Goal: Task Accomplishment & Management: Manage account settings

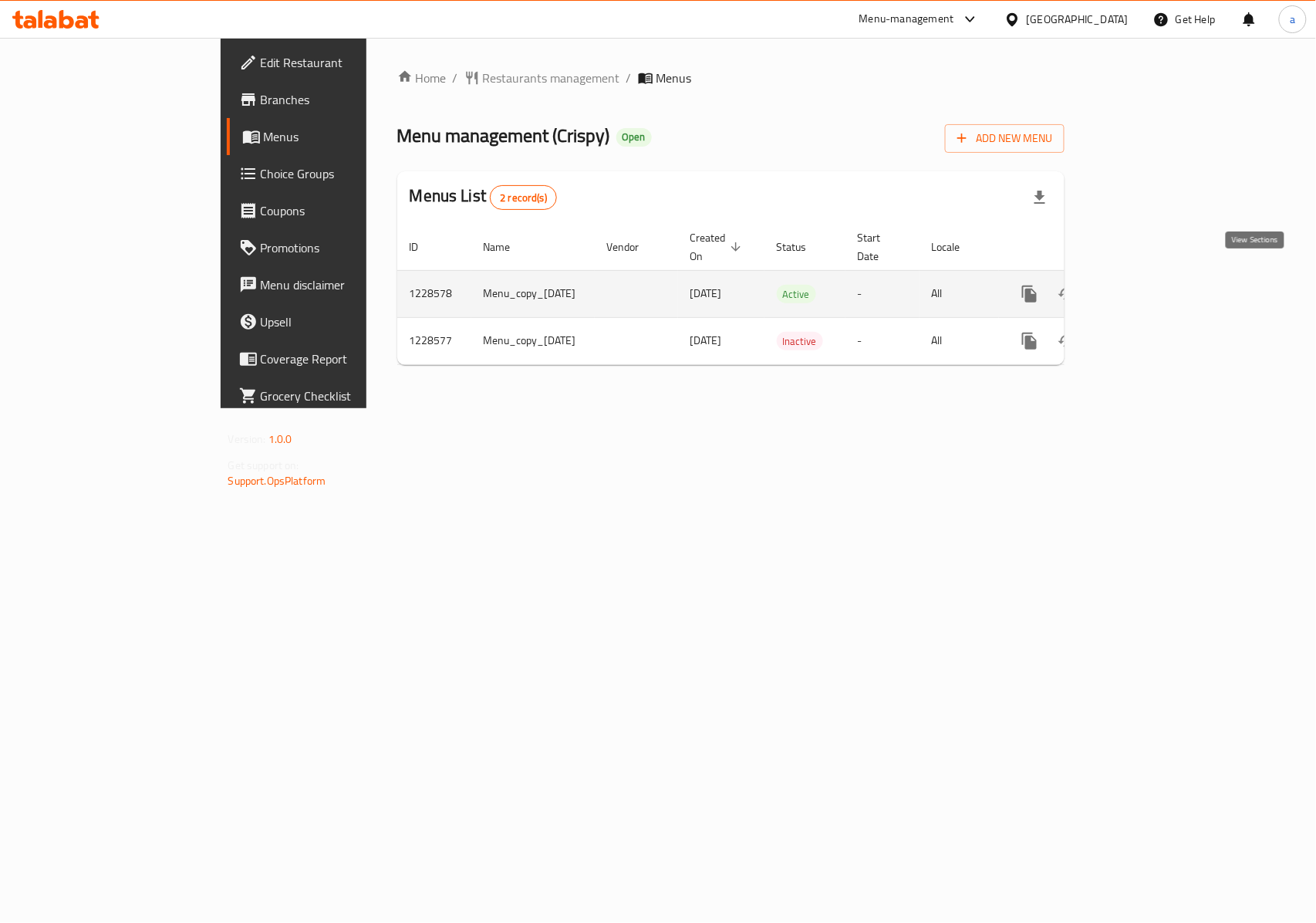
click at [1150, 285] on icon "enhanced table" at bounding box center [1141, 294] width 18 height 18
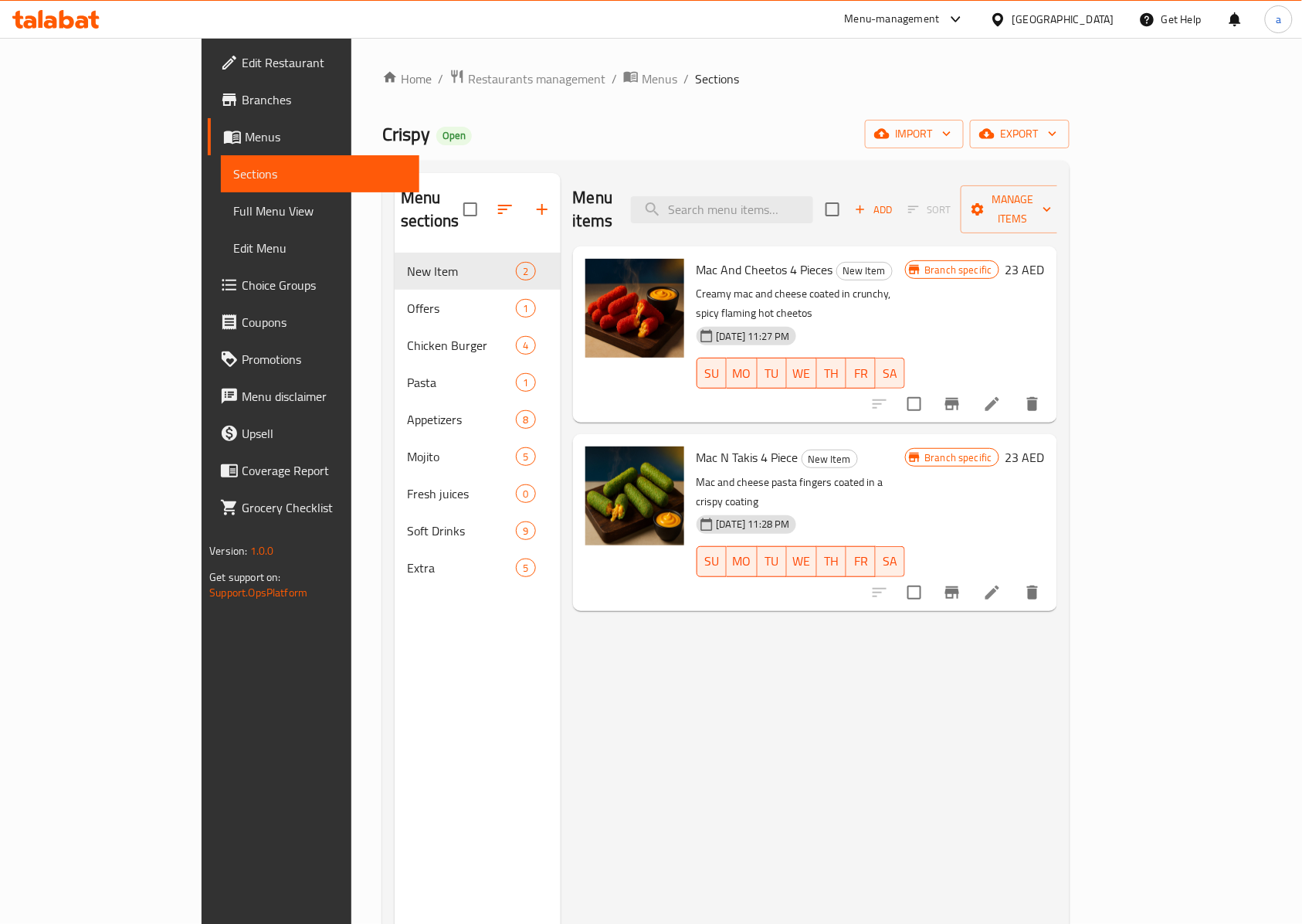
click at [737, 646] on div "Menu items Add Sort Manage items Mac And Cheetos 4 Pieces New Item Creamy mac a…" at bounding box center [809, 635] width 497 height 924
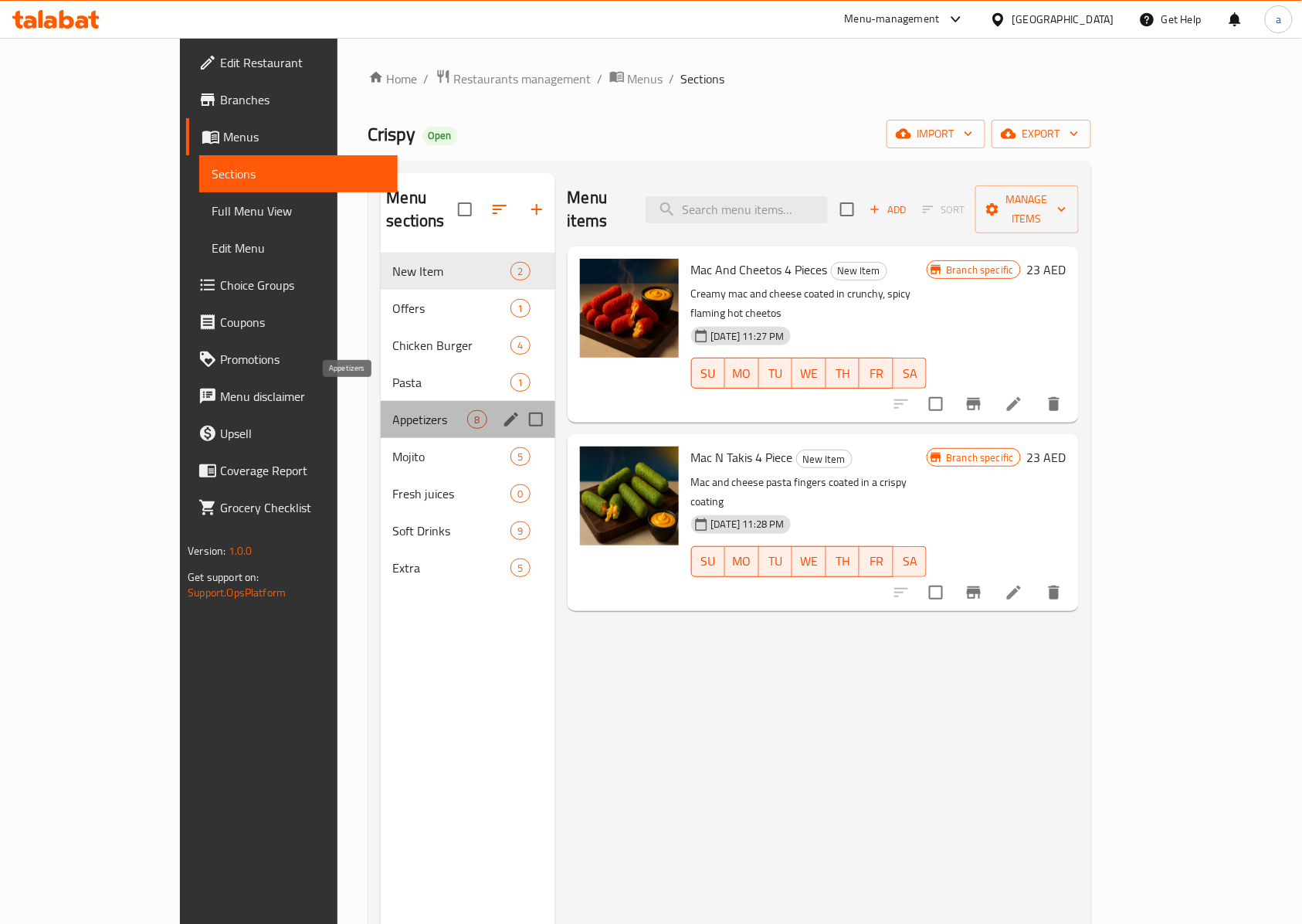
click at [393, 410] on span "Appetizers" at bounding box center [431, 419] width 75 height 18
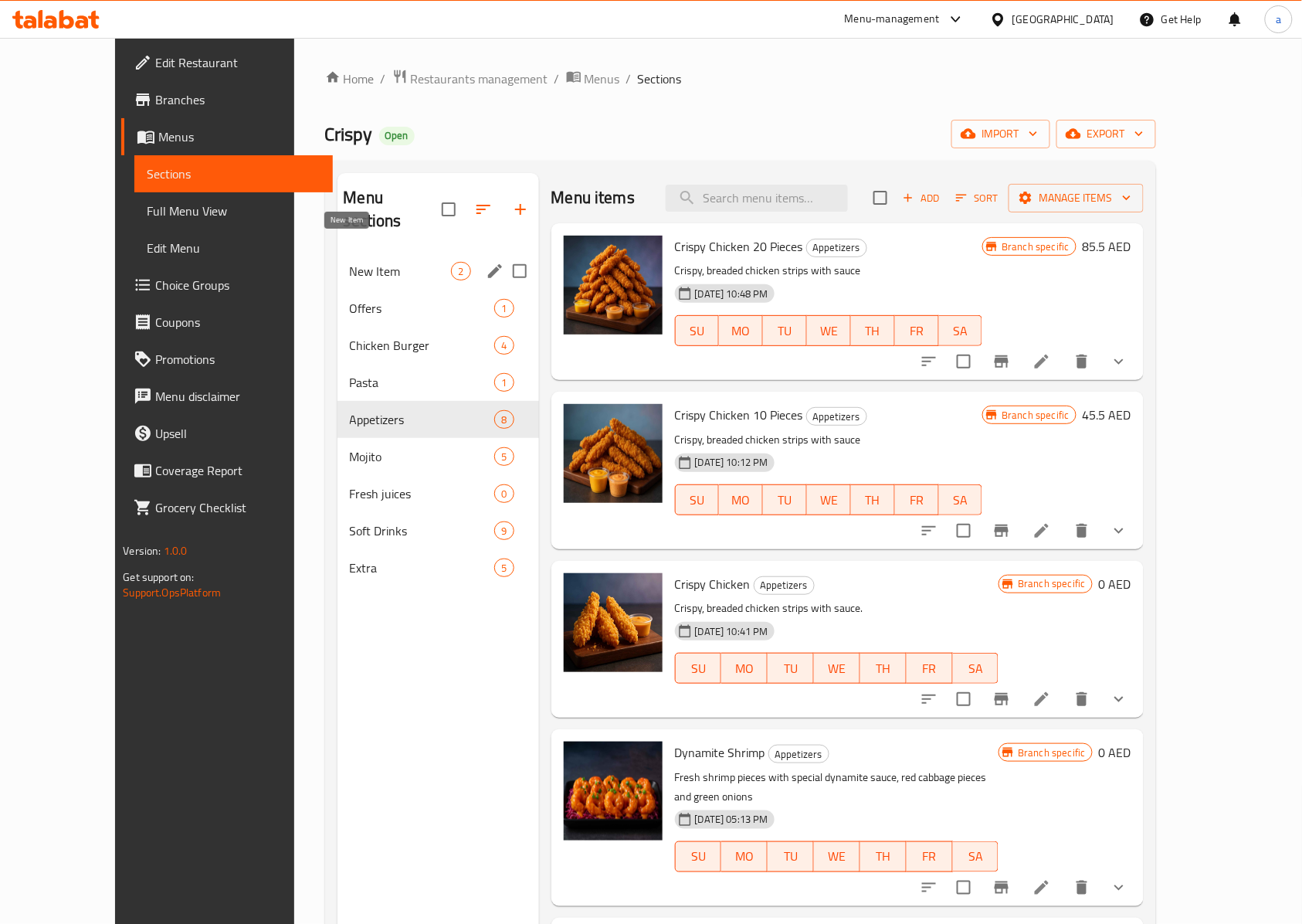
click at [350, 262] on span "New Item" at bounding box center [401, 271] width 102 height 18
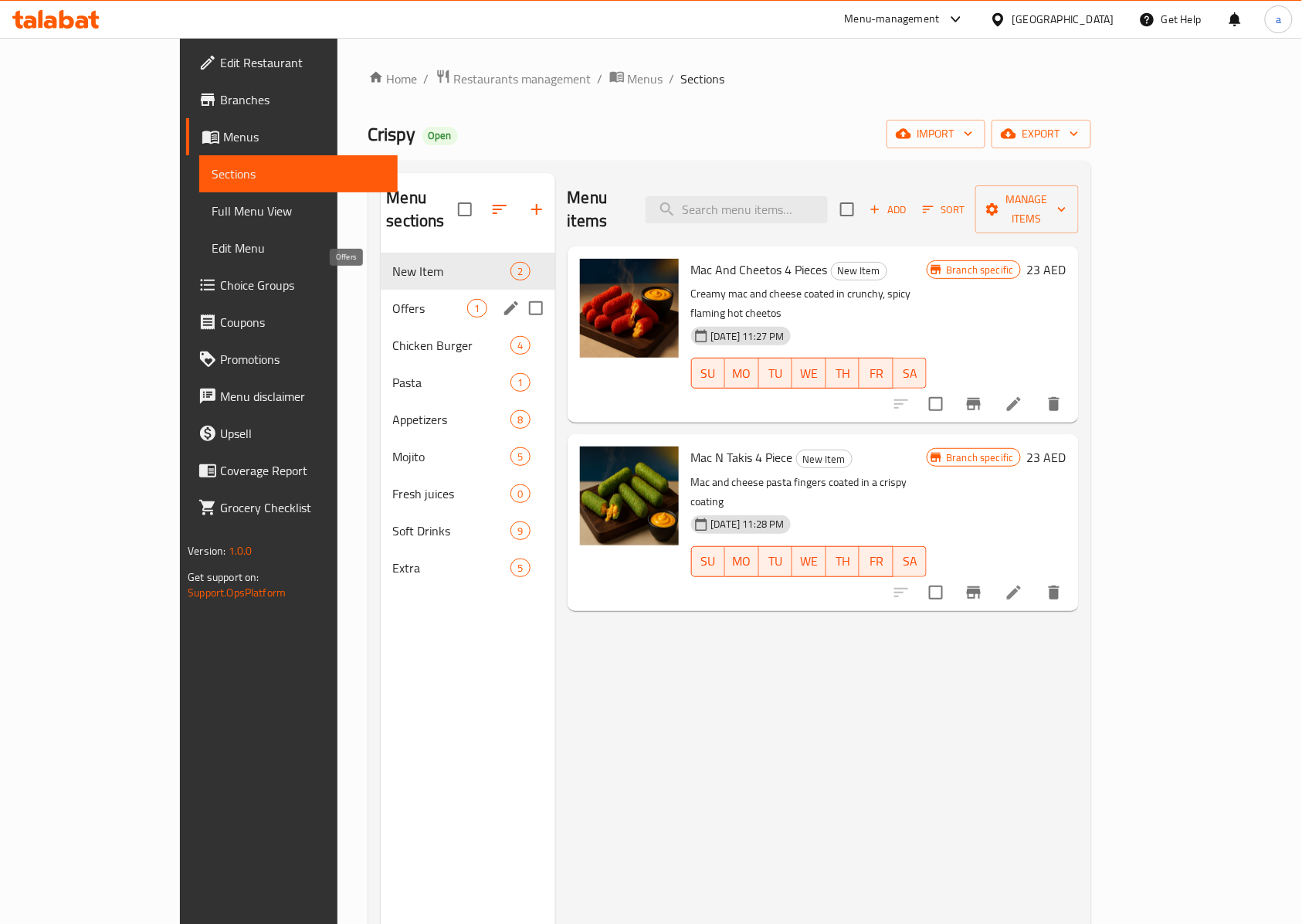
click at [393, 299] on span "Offers" at bounding box center [431, 308] width 75 height 18
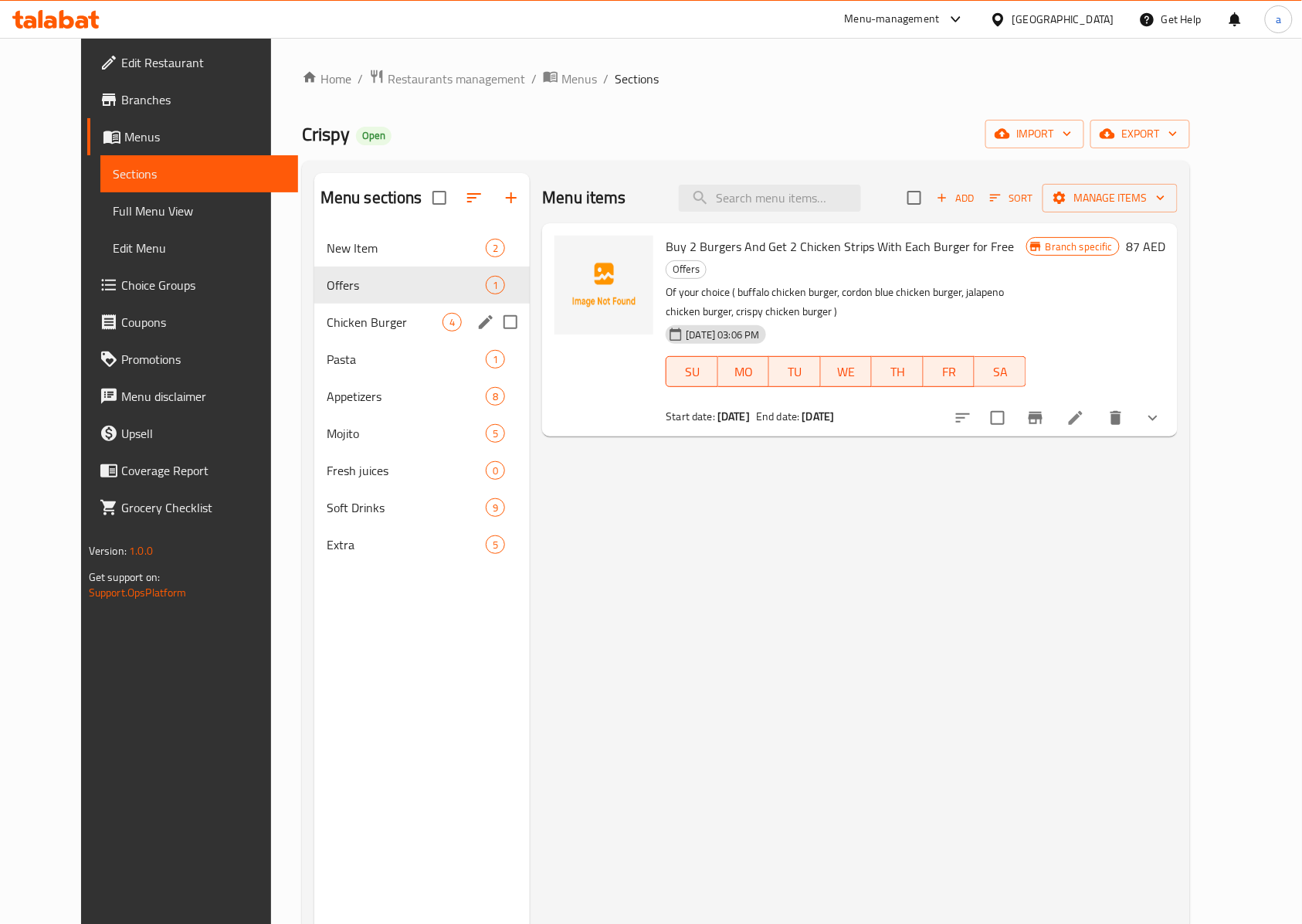
click at [335, 321] on span "Chicken Burger" at bounding box center [385, 321] width 116 height 18
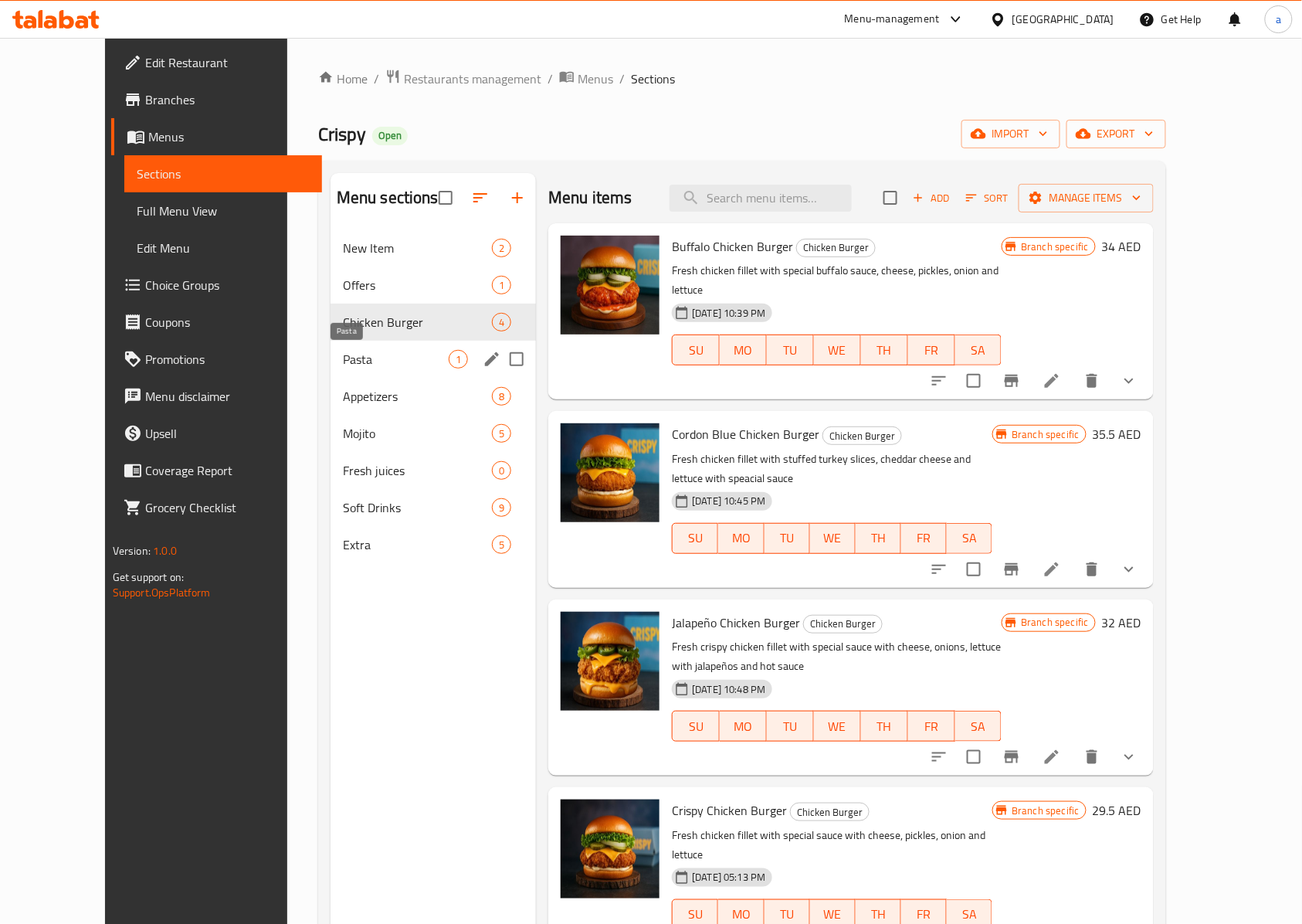
click at [343, 363] on span "Pasta" at bounding box center [396, 359] width 106 height 18
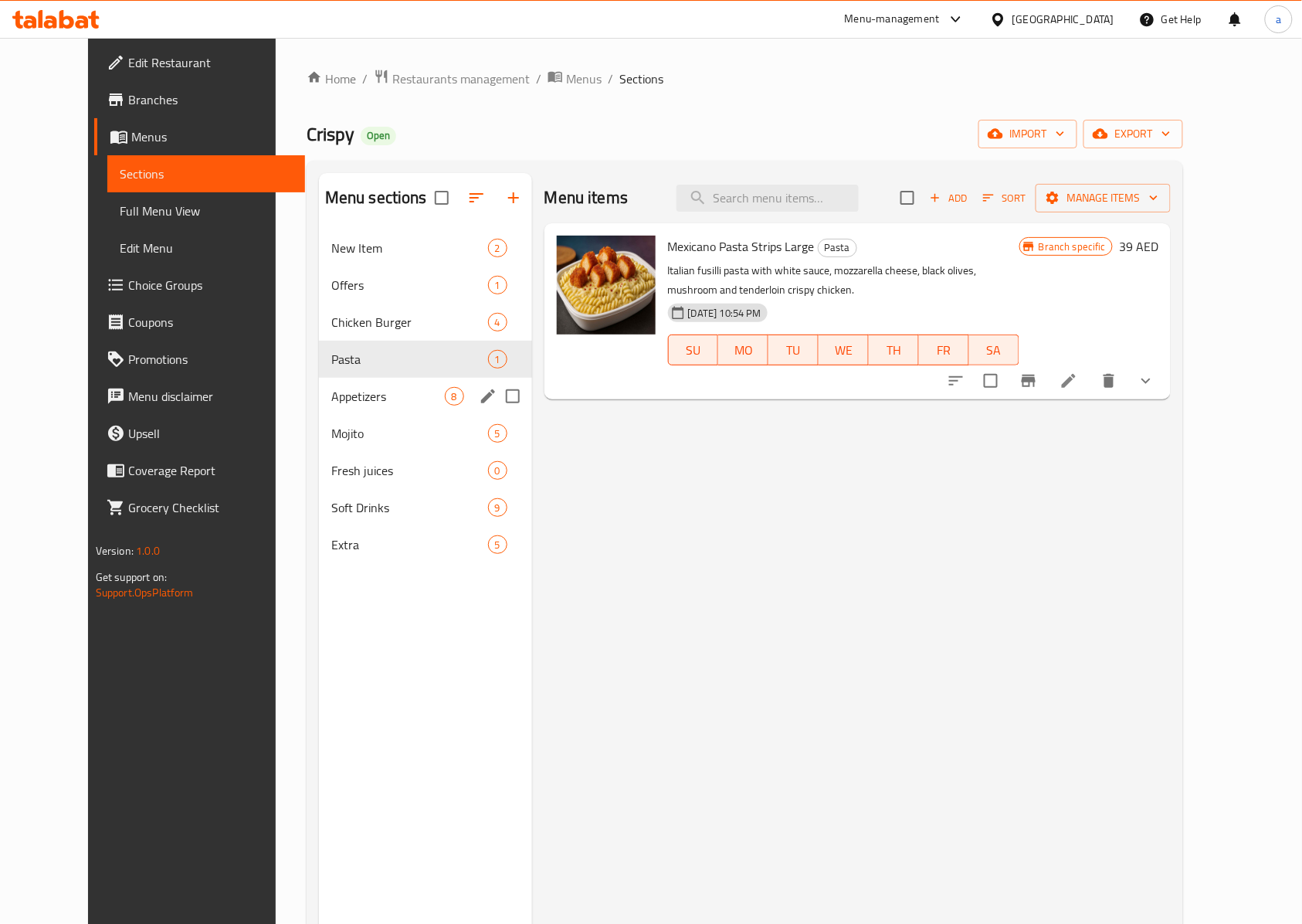
click at [319, 383] on div "Appetizers 8" at bounding box center [425, 396] width 213 height 37
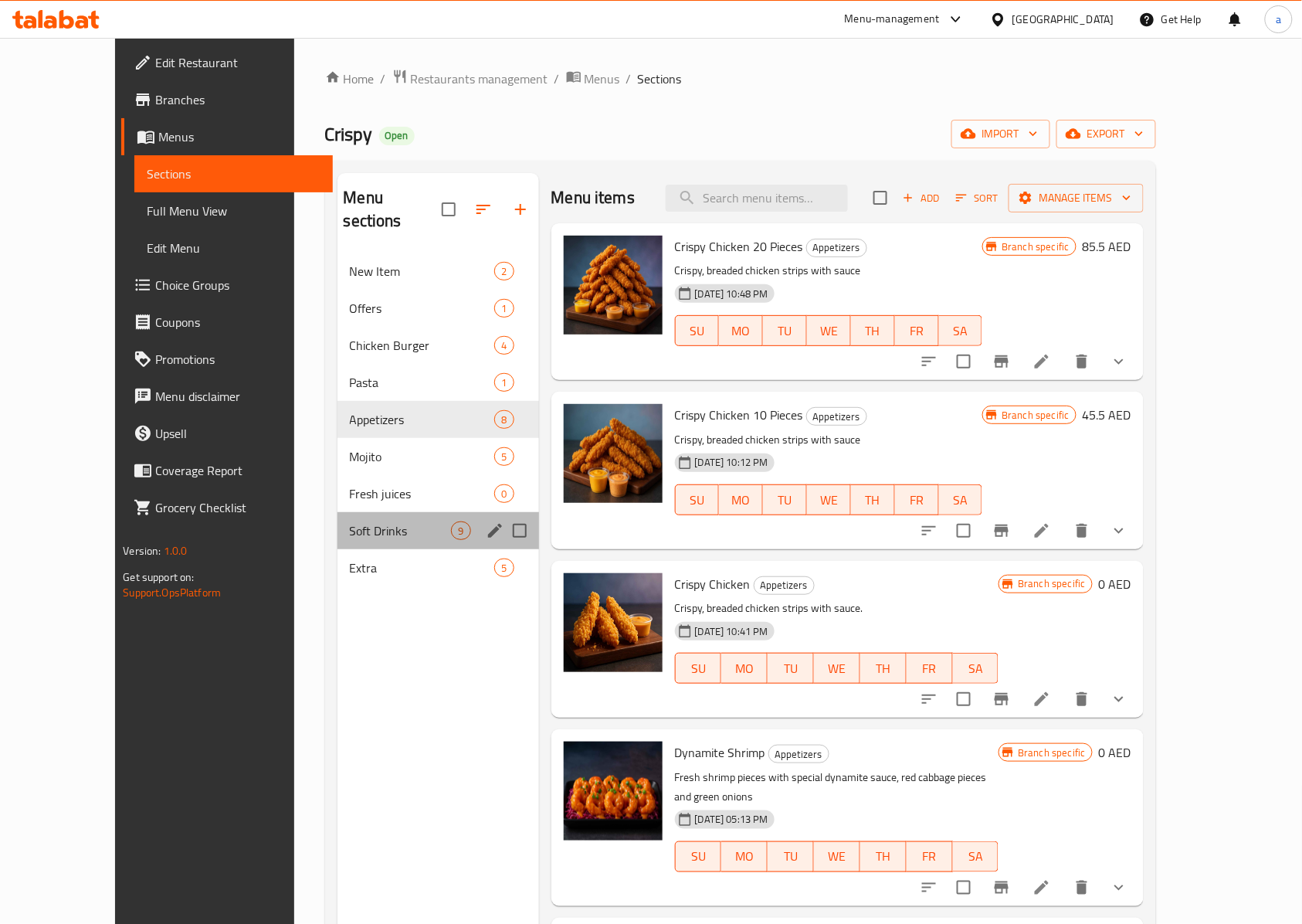
click at [338, 512] on div "Soft Drinks 9" at bounding box center [438, 530] width 202 height 37
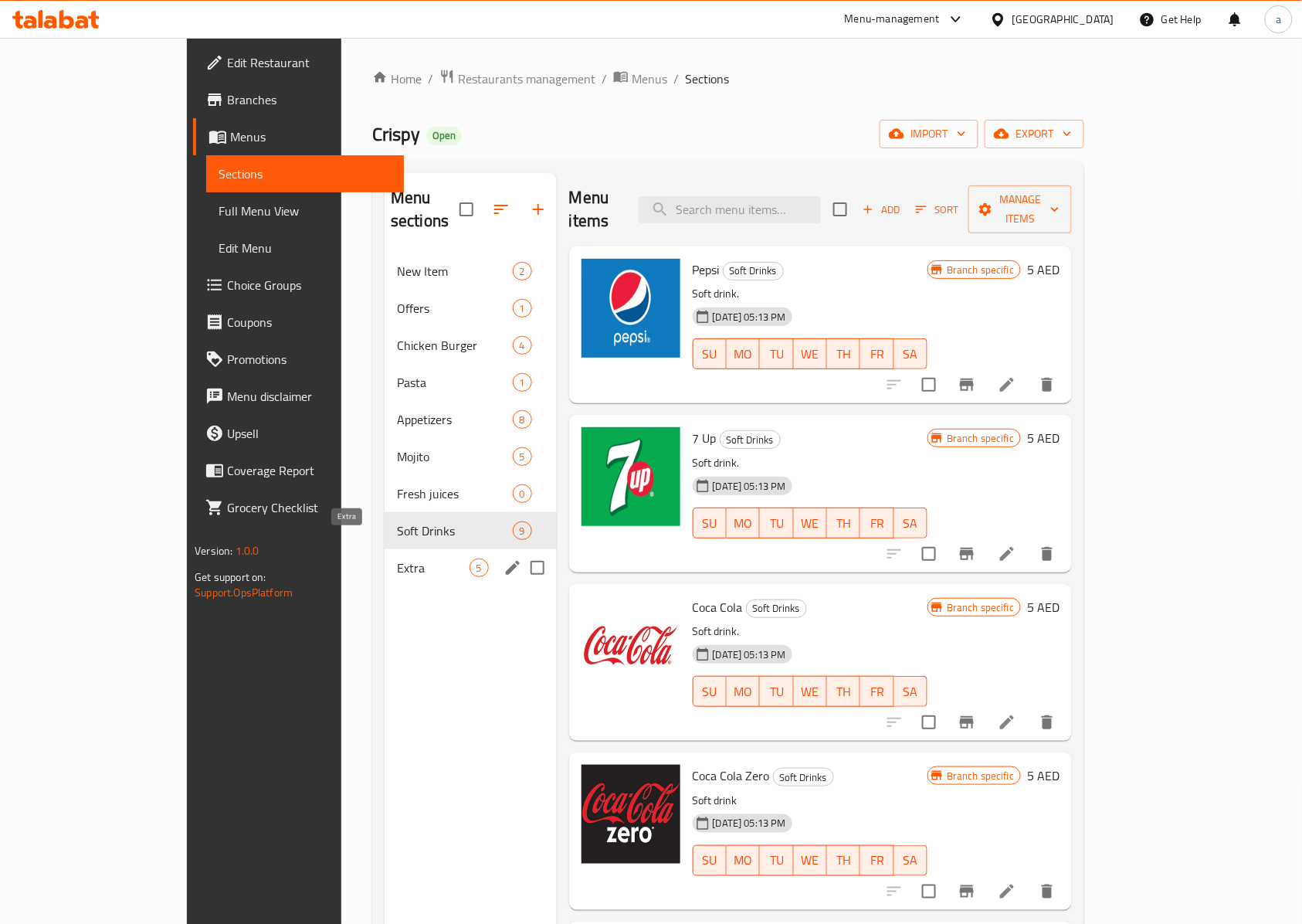
click at [397, 558] on span "Extra" at bounding box center [433, 567] width 71 height 18
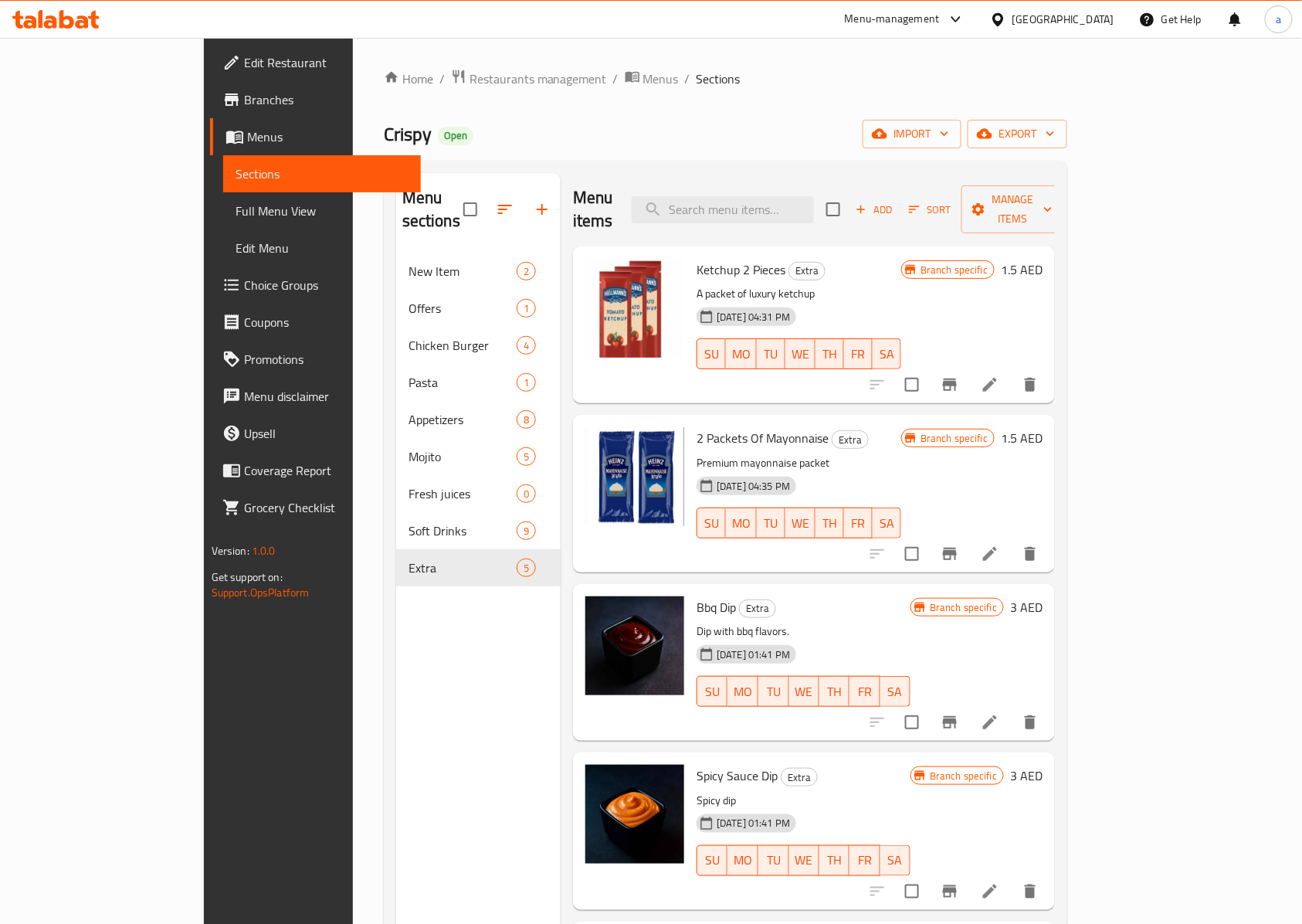
click at [396, 674] on div "Menu sections New Item 2 Offers 1 Chicken Burger 4 Pasta 1 Appetizers 8 Mojito …" at bounding box center [478, 635] width 165 height 924
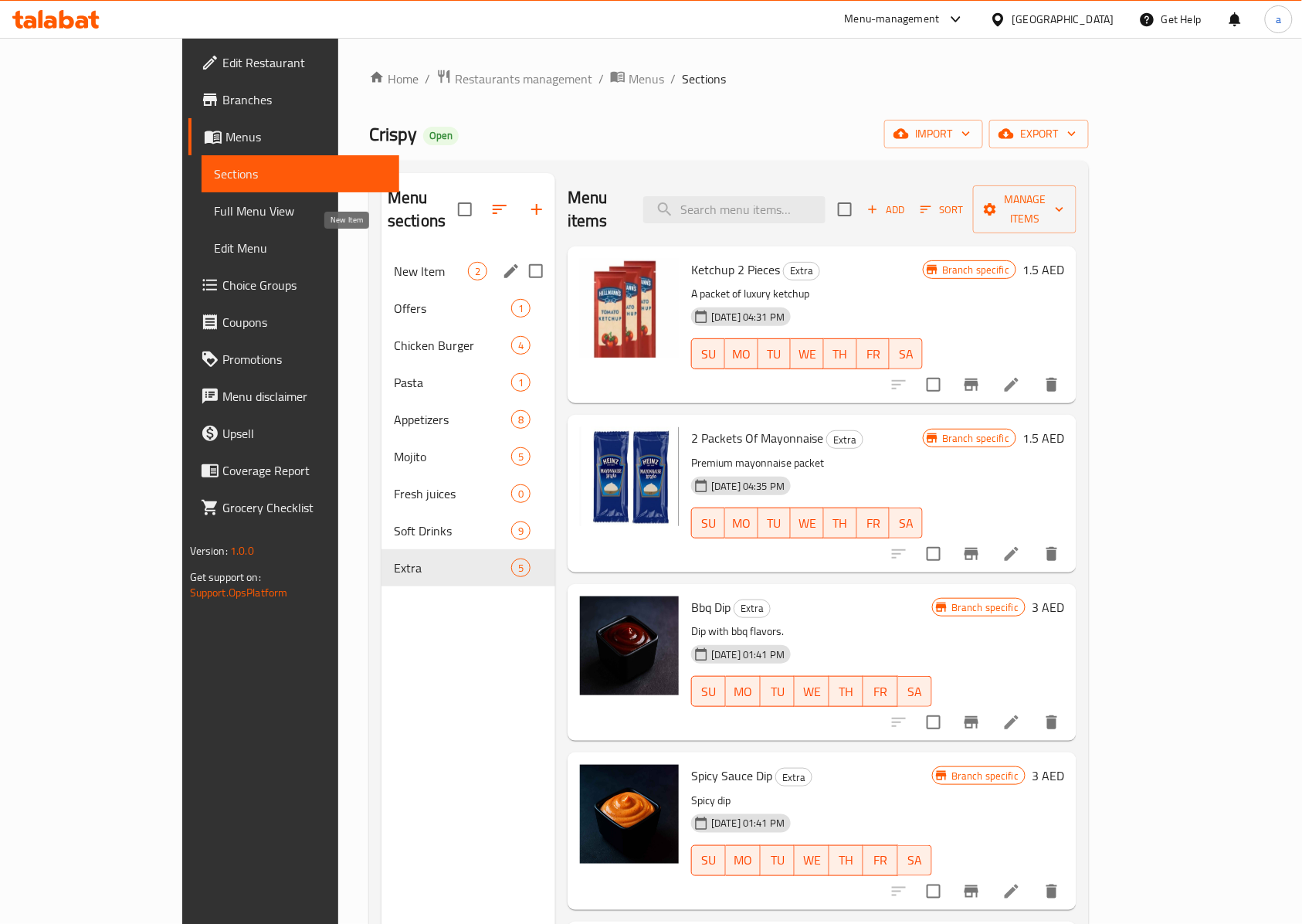
click at [393, 262] on span "New Item" at bounding box center [430, 271] width 74 height 18
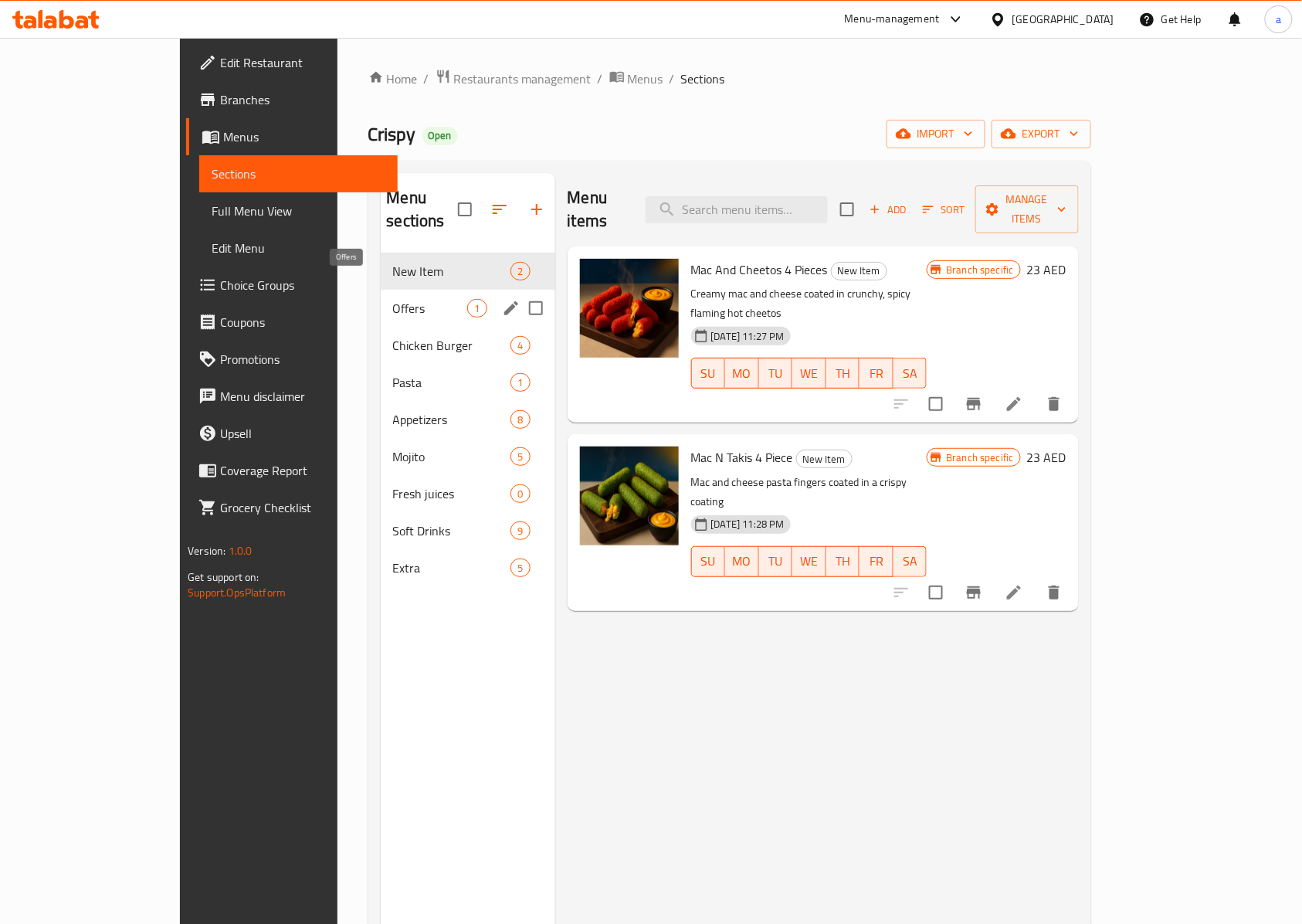
click at [393, 299] on span "Offers" at bounding box center [431, 308] width 75 height 18
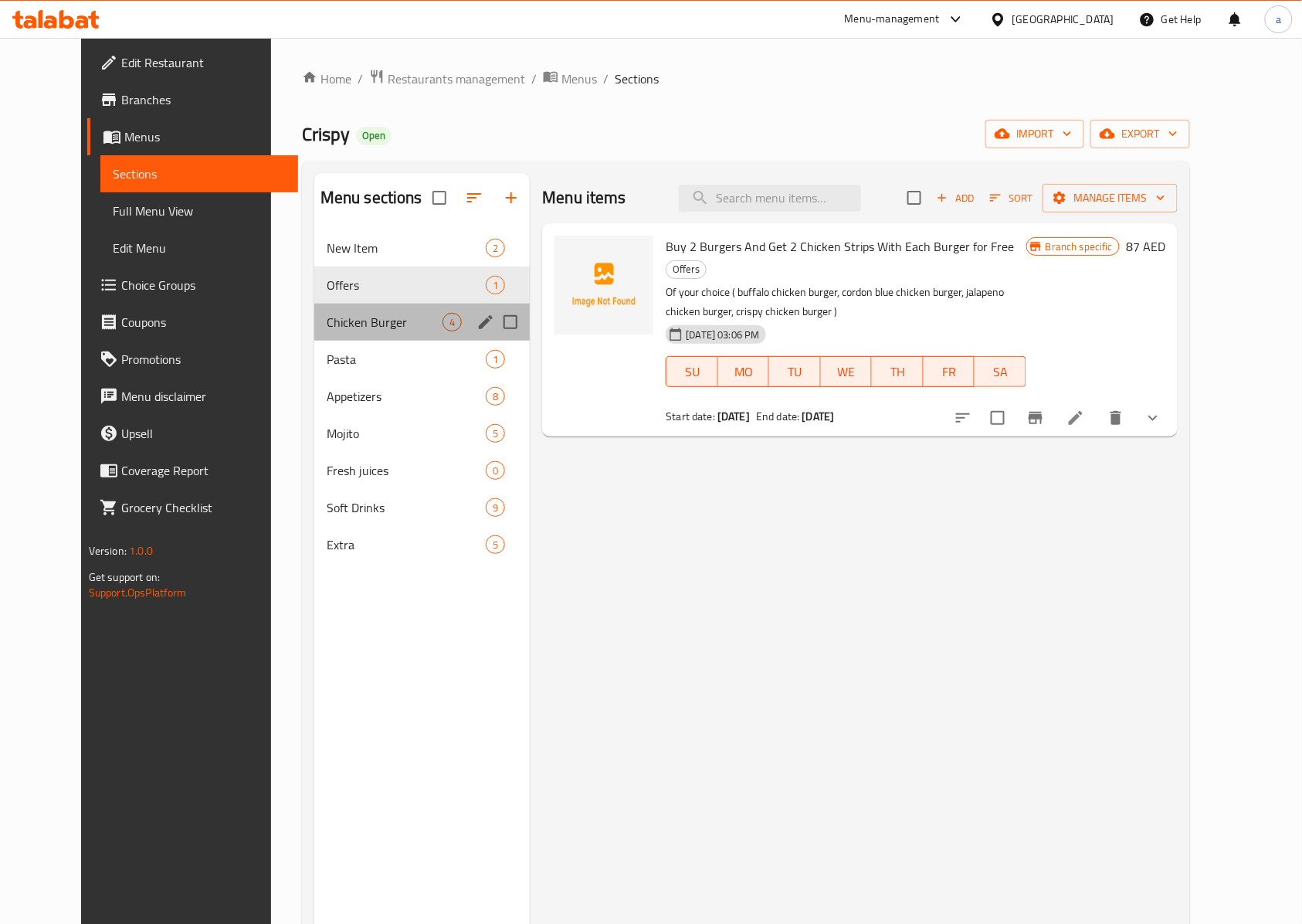
click at [337, 332] on div "Chicken Burger 4" at bounding box center [422, 322] width 216 height 37
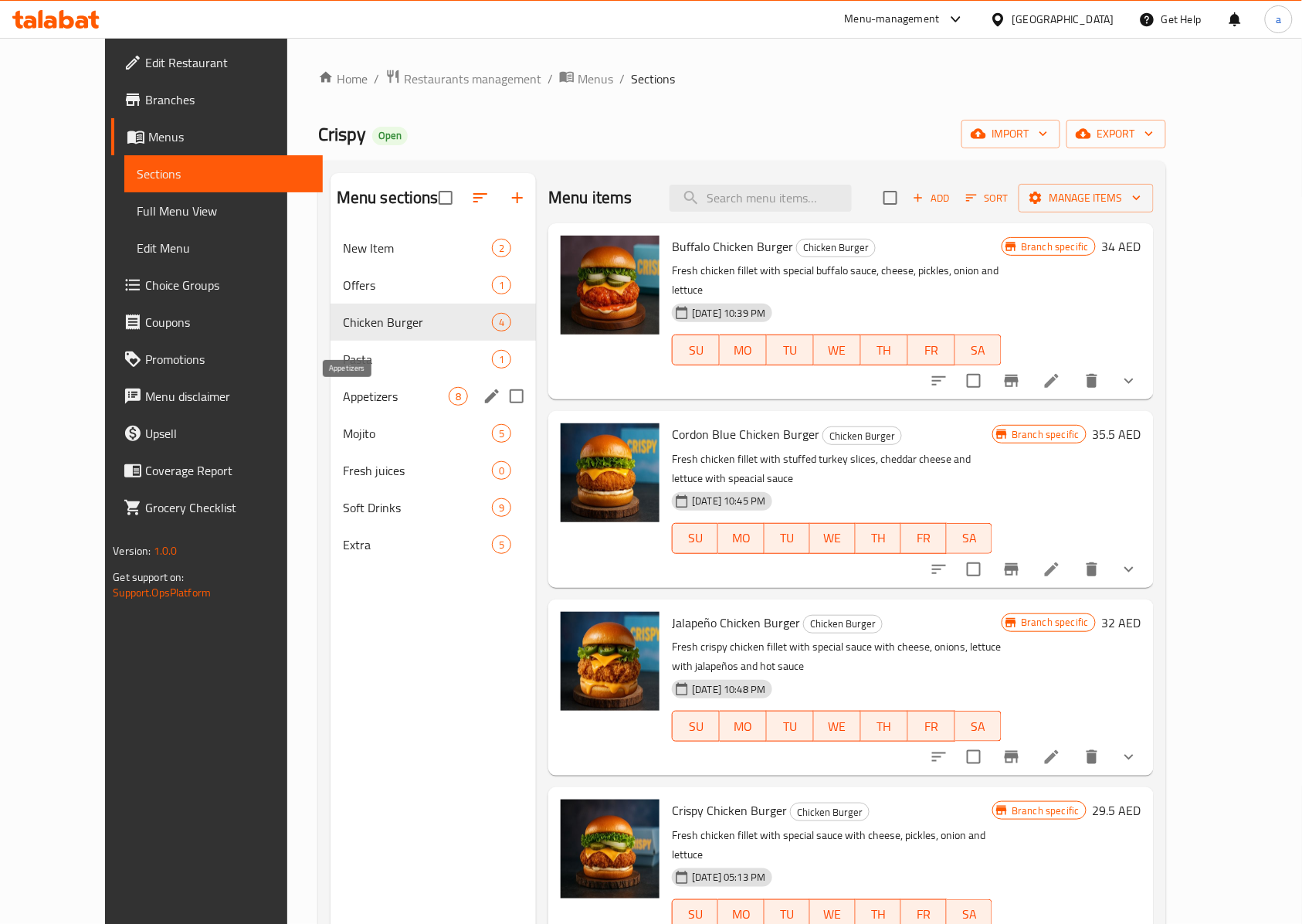
click at [343, 397] on span "Appetizers" at bounding box center [396, 395] width 106 height 18
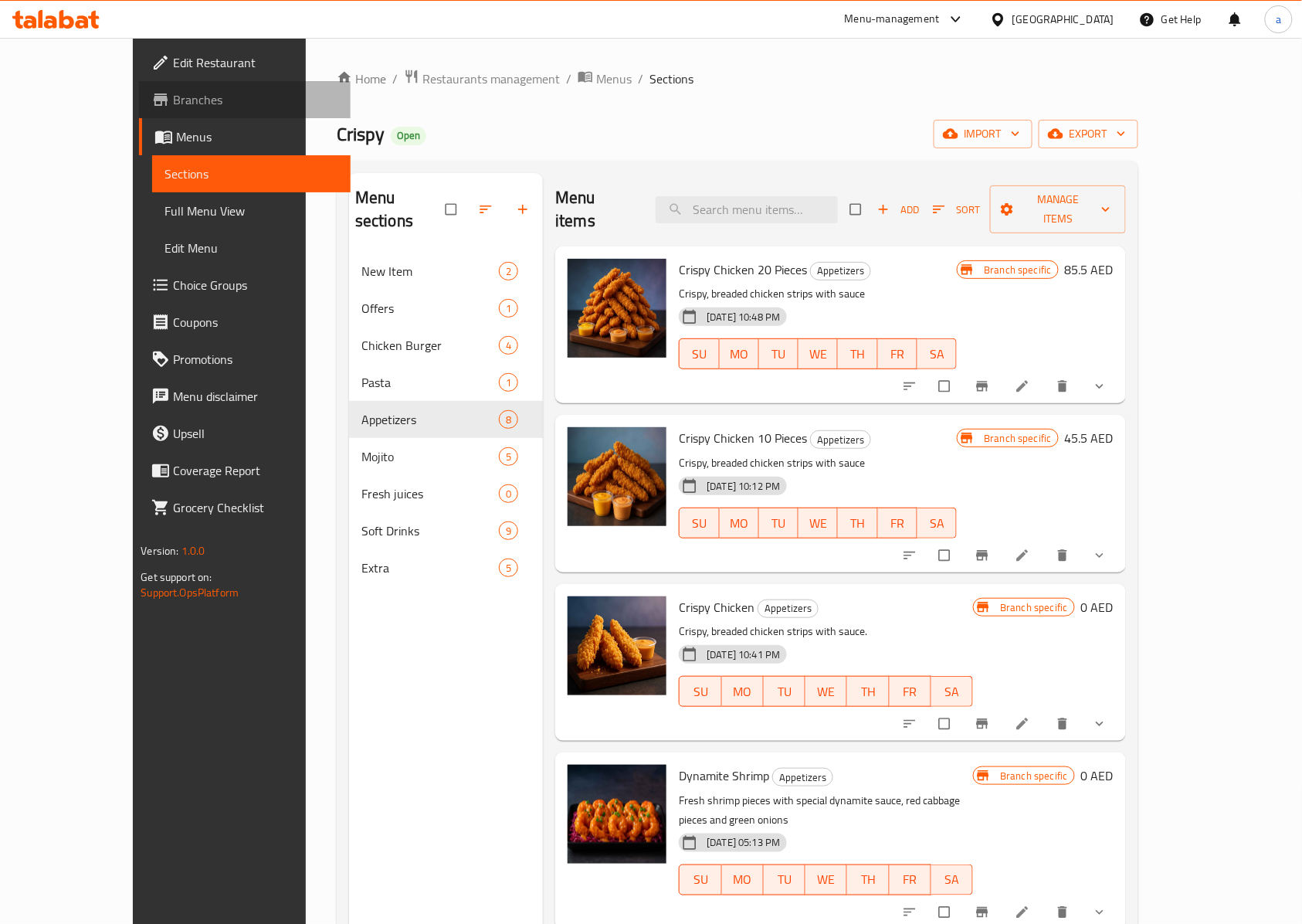
click at [173, 103] on span "Branches" at bounding box center [255, 99] width 165 height 18
